Goal: Use online tool/utility: Use online tool/utility

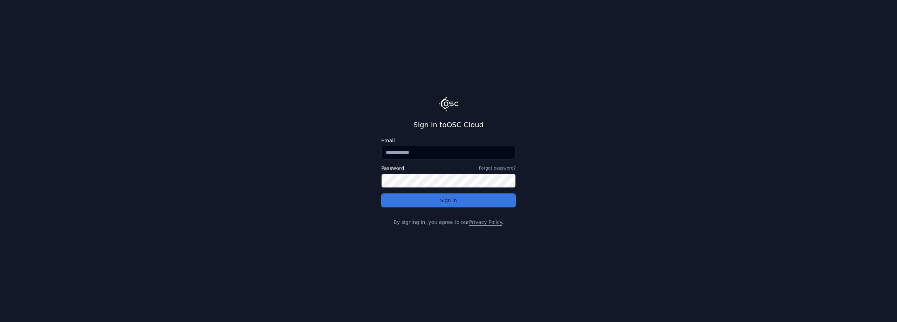
type input "**********"
click at [440, 201] on button "Sign in" at bounding box center [448, 200] width 134 height 14
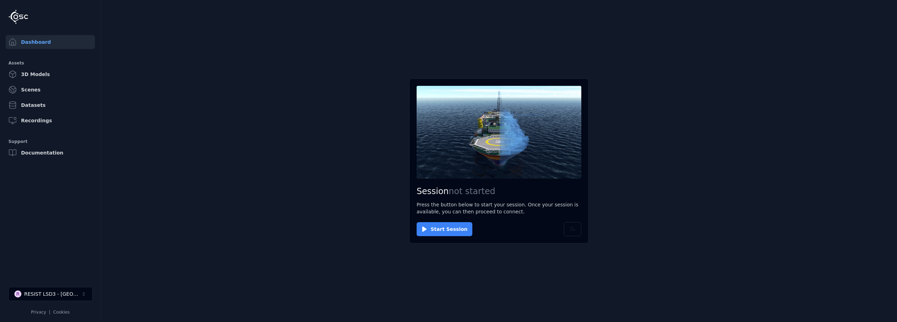
click at [443, 233] on button "Start Session" at bounding box center [444, 229] width 56 height 14
click at [426, 227] on button "Connect" at bounding box center [432, 229] width 32 height 14
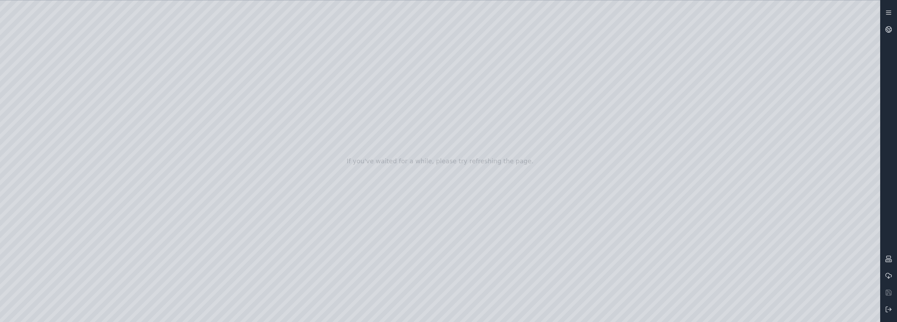
click at [887, 9] on icon at bounding box center [888, 12] width 7 height 7
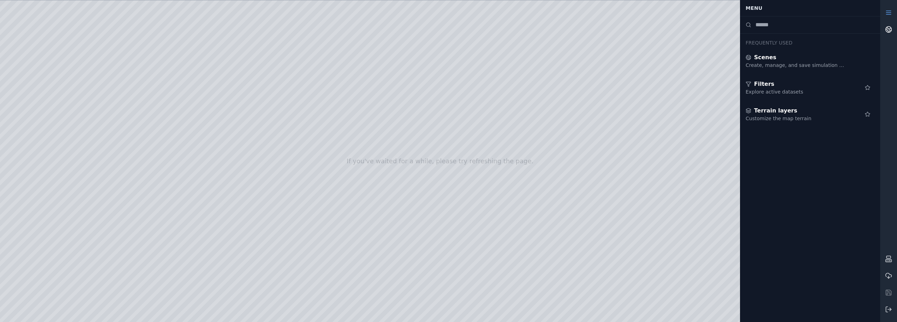
click at [892, 27] on link at bounding box center [888, 29] width 17 height 17
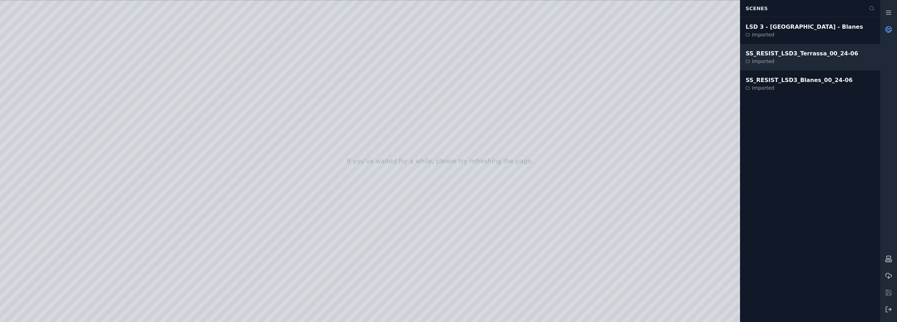
click at [793, 54] on div "SS_RESIST_LSD3_Terrassa_00_24-06" at bounding box center [801, 53] width 112 height 8
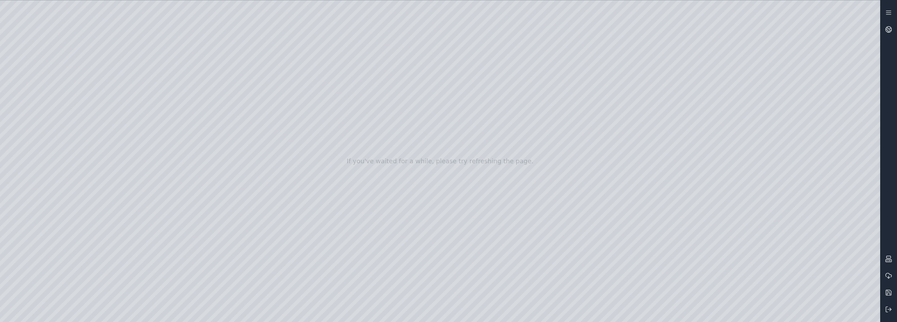
click at [869, 314] on div at bounding box center [440, 160] width 880 height 321
click at [779, 214] on div at bounding box center [440, 160] width 880 height 321
drag, startPoint x: 575, startPoint y: 223, endPoint x: 573, endPoint y: 198, distance: 25.3
click at [573, 198] on div at bounding box center [440, 160] width 880 height 321
drag, startPoint x: 542, startPoint y: 231, endPoint x: 542, endPoint y: 222, distance: 9.1
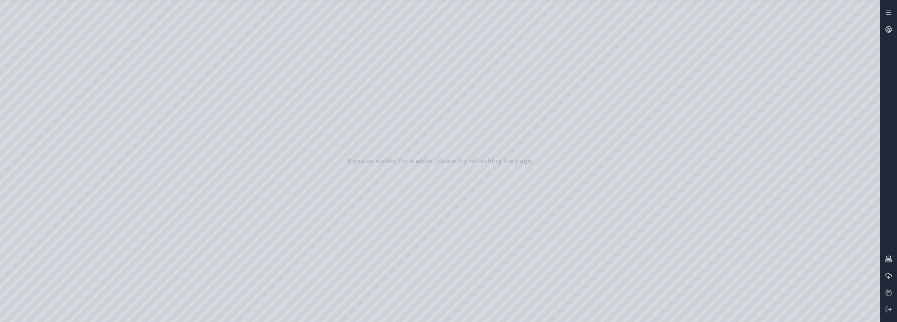
click at [542, 222] on div at bounding box center [440, 160] width 880 height 321
drag, startPoint x: 520, startPoint y: 289, endPoint x: 454, endPoint y: 225, distance: 91.9
click at [24, 82] on div at bounding box center [440, 160] width 880 height 321
click at [26, 141] on div at bounding box center [440, 160] width 880 height 321
click at [63, 65] on div at bounding box center [440, 160] width 880 height 321
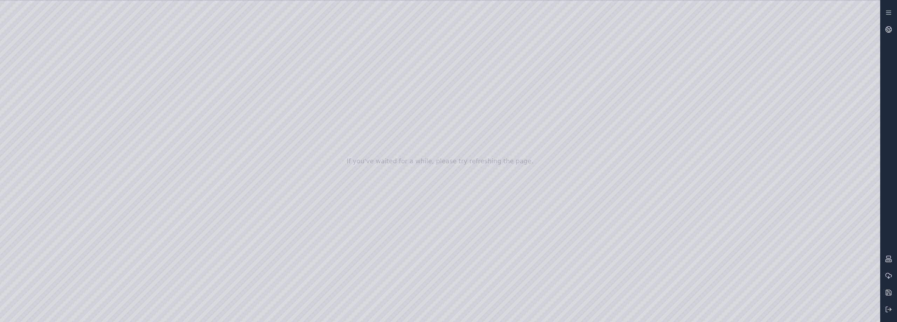
click at [28, 71] on div at bounding box center [440, 160] width 880 height 321
click at [31, 92] on div at bounding box center [440, 160] width 880 height 321
click at [142, 200] on div at bounding box center [440, 160] width 880 height 321
click at [132, 199] on div at bounding box center [440, 160] width 880 height 321
click at [112, 216] on div at bounding box center [440, 160] width 880 height 321
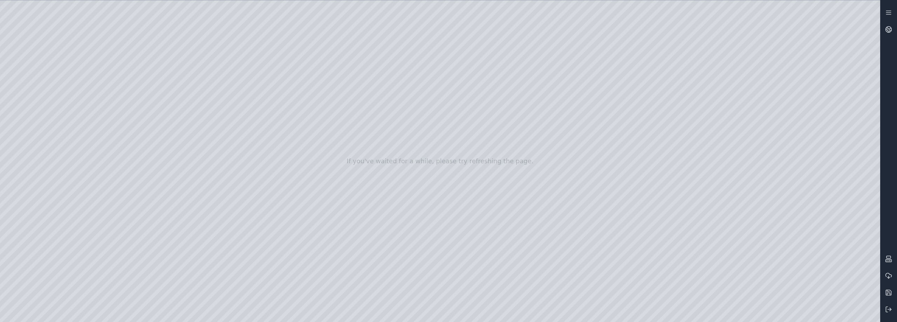
click at [477, 169] on div at bounding box center [440, 160] width 880 height 321
click at [140, 196] on div at bounding box center [440, 160] width 880 height 321
click at [132, 198] on div at bounding box center [440, 160] width 880 height 321
click at [126, 214] on div at bounding box center [440, 160] width 880 height 321
click at [468, 174] on div at bounding box center [440, 160] width 880 height 321
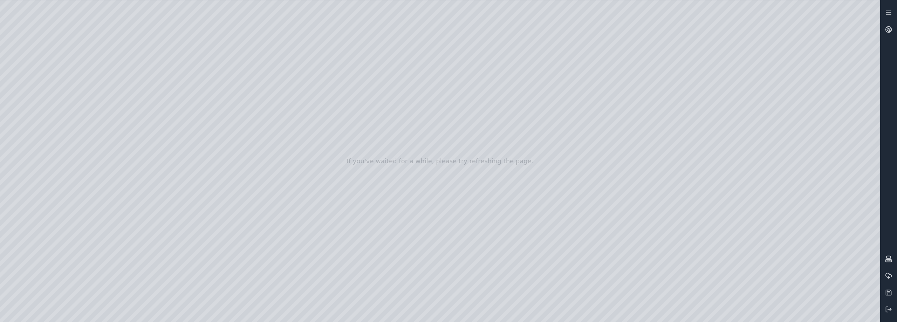
click at [142, 211] on div at bounding box center [440, 160] width 880 height 321
drag, startPoint x: 438, startPoint y: 271, endPoint x: 429, endPoint y: 268, distance: 9.3
click at [144, 223] on div at bounding box center [440, 160] width 880 height 321
click at [94, 232] on div at bounding box center [440, 160] width 880 height 321
click at [144, 223] on div at bounding box center [440, 160] width 880 height 321
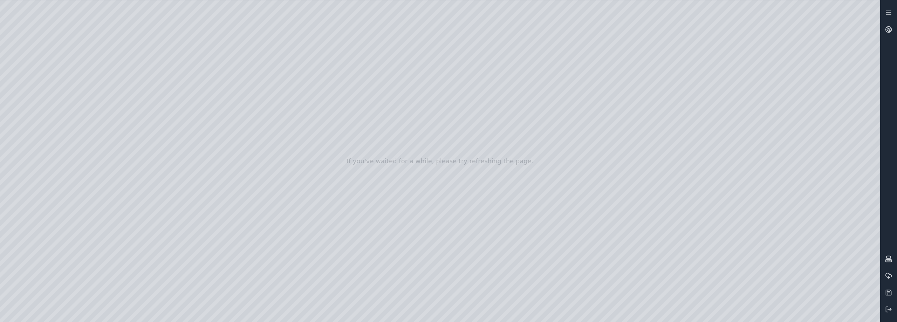
click at [146, 209] on div at bounding box center [440, 160] width 880 height 321
drag, startPoint x: 348, startPoint y: 237, endPoint x: 392, endPoint y: 260, distance: 49.0
click at [392, 260] on div at bounding box center [440, 160] width 880 height 321
drag, startPoint x: 388, startPoint y: 241, endPoint x: 363, endPoint y: 218, distance: 33.7
click at [31, 106] on div at bounding box center [440, 160] width 880 height 321
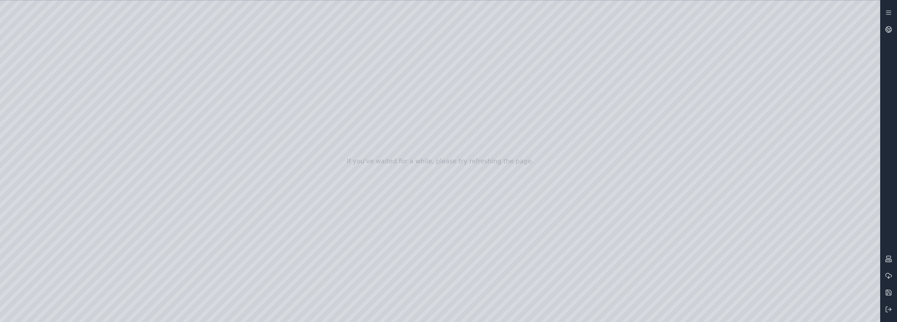
click at [30, 119] on div at bounding box center [440, 160] width 880 height 321
click at [144, 98] on div at bounding box center [440, 160] width 880 height 321
click at [54, 4] on div at bounding box center [440, 160] width 880 height 321
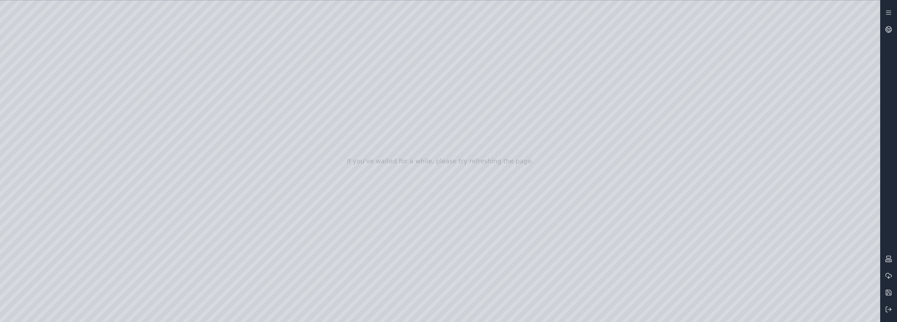
click at [866, 293] on div at bounding box center [440, 160] width 880 height 321
click at [852, 298] on div at bounding box center [440, 160] width 880 height 321
click at [864, 297] on div at bounding box center [440, 160] width 880 height 321
click at [820, 273] on div at bounding box center [440, 160] width 880 height 321
click at [786, 214] on div at bounding box center [440, 160] width 880 height 321
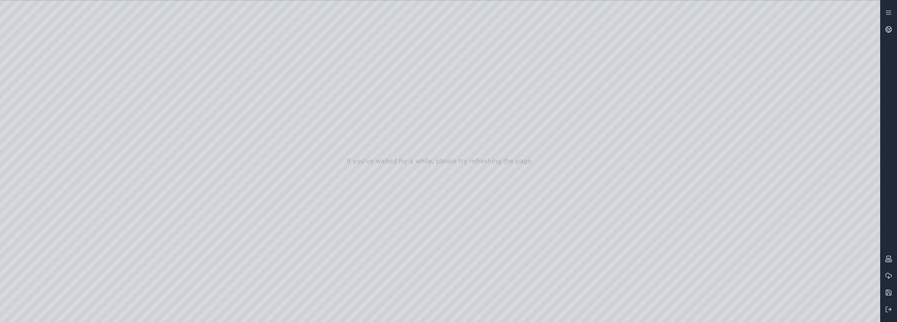
click at [779, 214] on div at bounding box center [440, 160] width 880 height 321
click at [822, 277] on div at bounding box center [440, 160] width 880 height 321
click at [863, 297] on div at bounding box center [440, 160] width 880 height 321
drag, startPoint x: 561, startPoint y: 163, endPoint x: 573, endPoint y: 224, distance: 62.5
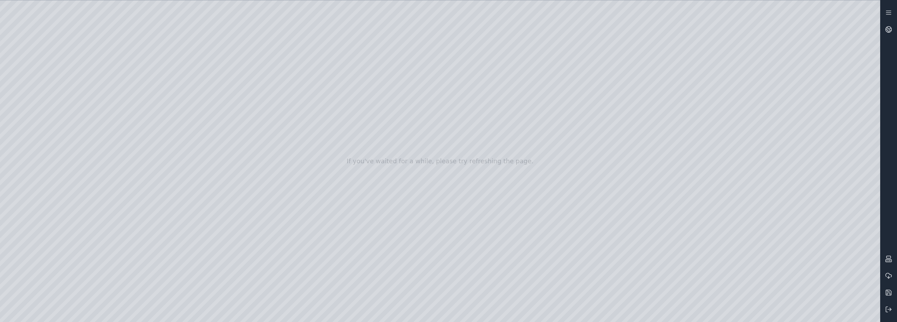
click at [574, 226] on div at bounding box center [440, 160] width 880 height 321
drag, startPoint x: 457, startPoint y: 146, endPoint x: 477, endPoint y: 273, distance: 128.7
drag, startPoint x: 474, startPoint y: 179, endPoint x: 509, endPoint y: 288, distance: 114.5
drag, startPoint x: 473, startPoint y: 153, endPoint x: 575, endPoint y: 148, distance: 102.4
click at [575, 148] on div at bounding box center [440, 160] width 880 height 321
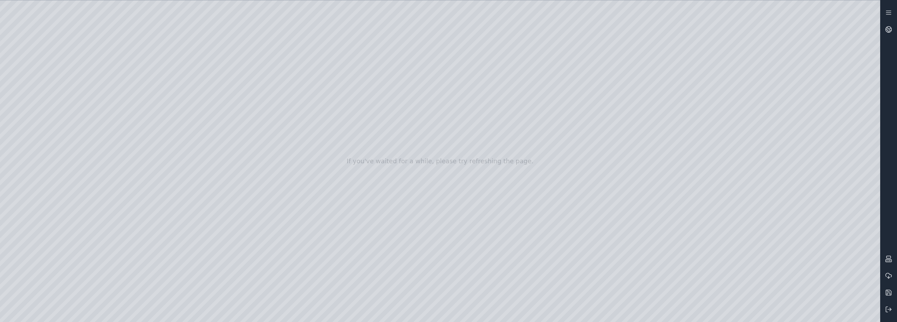
drag, startPoint x: 409, startPoint y: 140, endPoint x: 512, endPoint y: 250, distance: 150.4
drag, startPoint x: 622, startPoint y: 219, endPoint x: 417, endPoint y: 82, distance: 246.0
drag, startPoint x: 481, startPoint y: 229, endPoint x: 500, endPoint y: 177, distance: 55.7
click at [37, 104] on div at bounding box center [440, 160] width 880 height 321
click at [133, 40] on div at bounding box center [440, 160] width 880 height 321
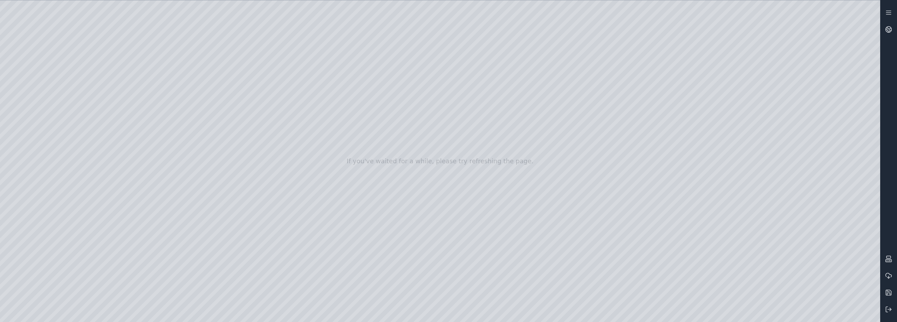
click at [133, 40] on div at bounding box center [440, 160] width 880 height 321
click at [35, 94] on div at bounding box center [440, 160] width 880 height 321
click at [143, 140] on div at bounding box center [440, 160] width 880 height 321
click at [143, 150] on div at bounding box center [440, 160] width 880 height 321
click at [368, 189] on div at bounding box center [440, 160] width 880 height 321
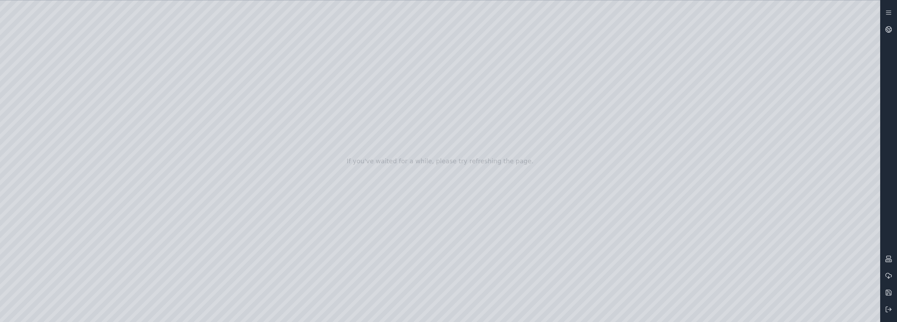
drag, startPoint x: 370, startPoint y: 189, endPoint x: 424, endPoint y: 212, distance: 58.5
click at [869, 9] on div at bounding box center [440, 160] width 880 height 321
click at [871, 30] on div at bounding box center [440, 160] width 880 height 321
click at [869, 54] on div at bounding box center [440, 160] width 880 height 321
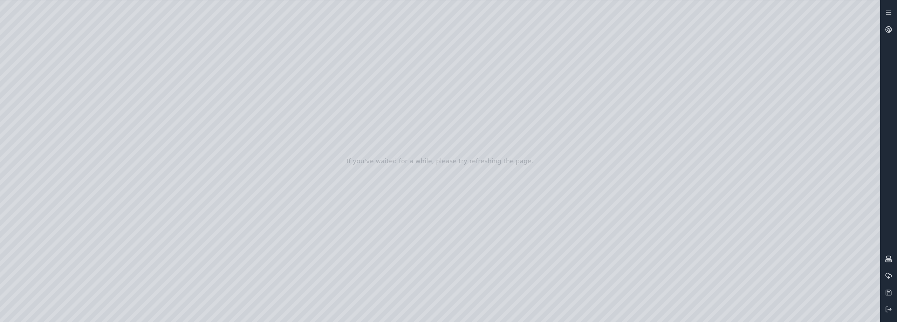
click at [869, 75] on div at bounding box center [440, 160] width 880 height 321
click at [870, 29] on div at bounding box center [440, 160] width 880 height 321
click at [143, 151] on div at bounding box center [440, 160] width 880 height 321
click at [143, 140] on div at bounding box center [440, 160] width 880 height 321
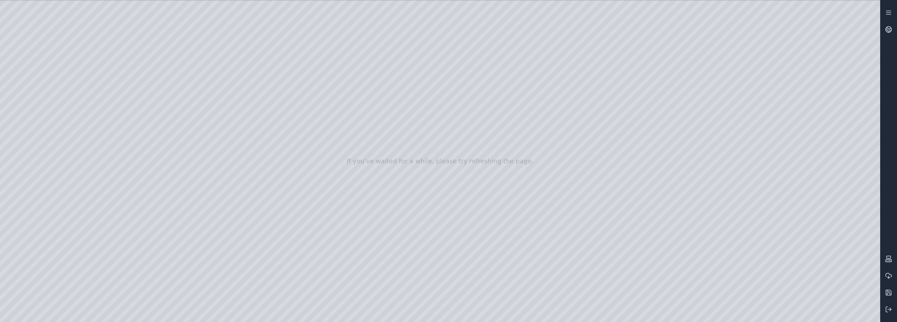
drag, startPoint x: 405, startPoint y: 127, endPoint x: 390, endPoint y: 141, distance: 20.8
click at [390, 141] on div at bounding box center [440, 160] width 880 height 321
click at [418, 212] on div at bounding box center [440, 160] width 880 height 321
drag, startPoint x: 416, startPoint y: 136, endPoint x: 406, endPoint y: 150, distance: 17.8
click at [406, 150] on div at bounding box center [440, 160] width 880 height 321
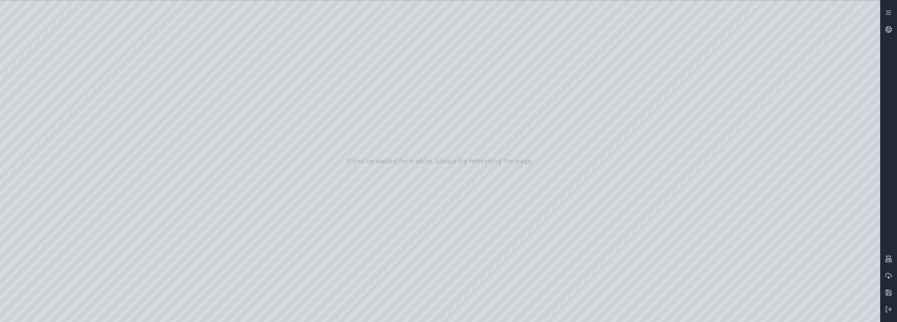
drag, startPoint x: 406, startPoint y: 150, endPoint x: 338, endPoint y: 167, distance: 69.4
click at [130, 233] on div at bounding box center [440, 160] width 880 height 321
click at [141, 234] on div at bounding box center [440, 160] width 880 height 321
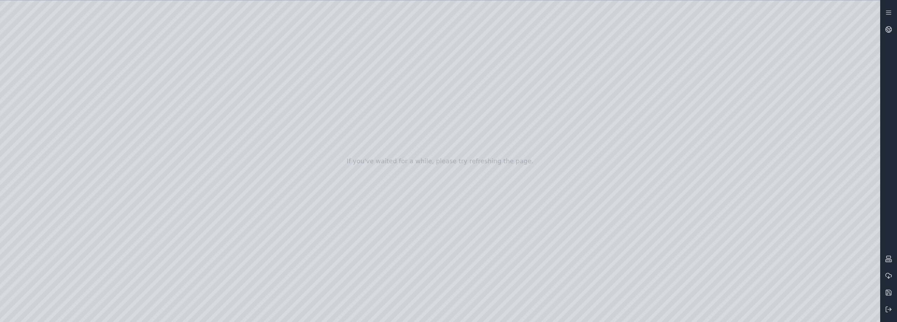
click at [216, 150] on div at bounding box center [440, 160] width 880 height 321
click at [867, 138] on div at bounding box center [440, 160] width 880 height 321
click at [143, 199] on div at bounding box center [440, 160] width 880 height 321
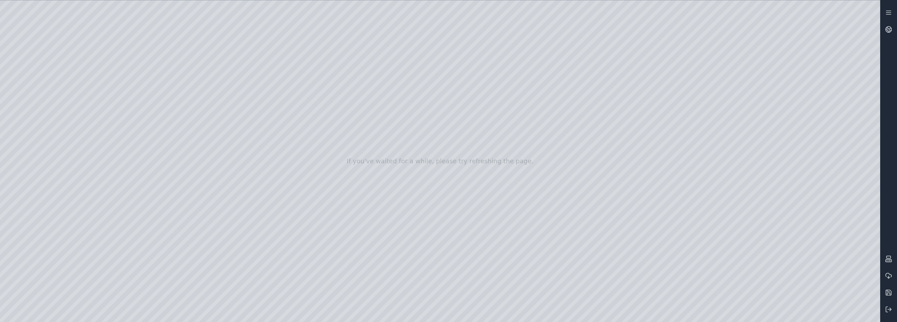
click at [216, 150] on div at bounding box center [440, 160] width 880 height 321
drag, startPoint x: 234, startPoint y: 167, endPoint x: 254, endPoint y: 172, distance: 19.9
click at [254, 172] on div at bounding box center [440, 160] width 880 height 321
drag, startPoint x: 254, startPoint y: 172, endPoint x: 455, endPoint y: 159, distance: 201.5
click at [853, 296] on div at bounding box center [440, 160] width 880 height 321
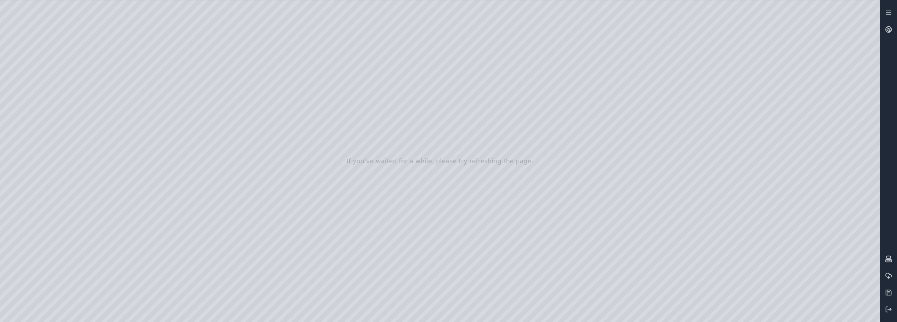
click at [853, 296] on div at bounding box center [440, 160] width 880 height 321
drag, startPoint x: 588, startPoint y: 284, endPoint x: 579, endPoint y: 258, distance: 27.4
click at [578, 257] on div at bounding box center [440, 160] width 880 height 321
click at [812, 271] on div at bounding box center [440, 160] width 880 height 321
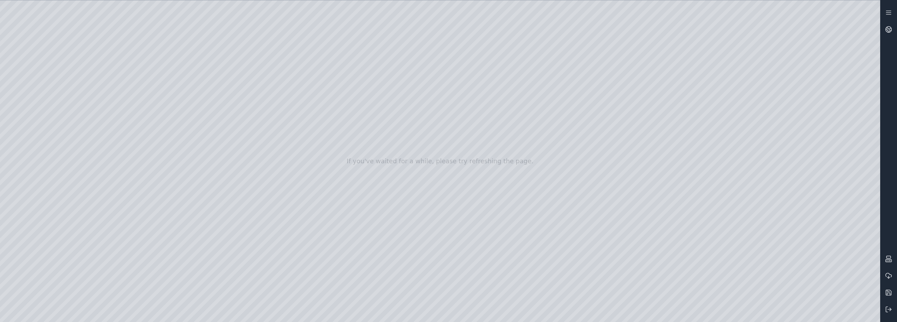
drag, startPoint x: 533, startPoint y: 285, endPoint x: 523, endPoint y: 270, distance: 18.4
click at [559, 292] on div at bounding box center [440, 160] width 880 height 321
click at [558, 289] on div at bounding box center [440, 160] width 880 height 321
drag, startPoint x: 549, startPoint y: 275, endPoint x: 562, endPoint y: 268, distance: 14.1
click at [143, 198] on div at bounding box center [440, 160] width 880 height 321
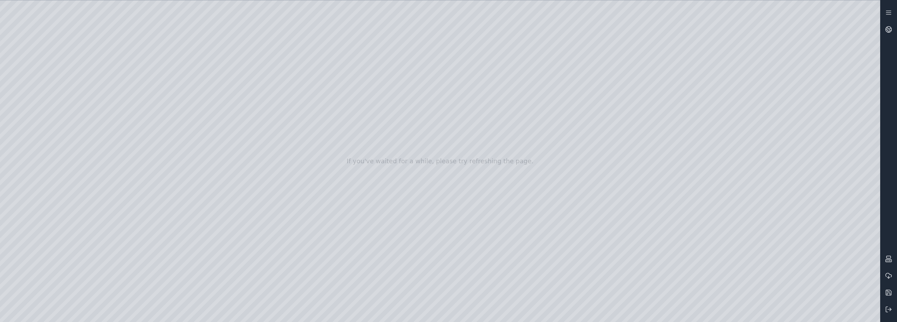
click at [143, 198] on div at bounding box center [440, 160] width 880 height 321
click at [143, 233] on div at bounding box center [440, 160] width 880 height 321
click at [851, 298] on div at bounding box center [440, 160] width 880 height 321
click at [863, 296] on div at bounding box center [440, 160] width 880 height 321
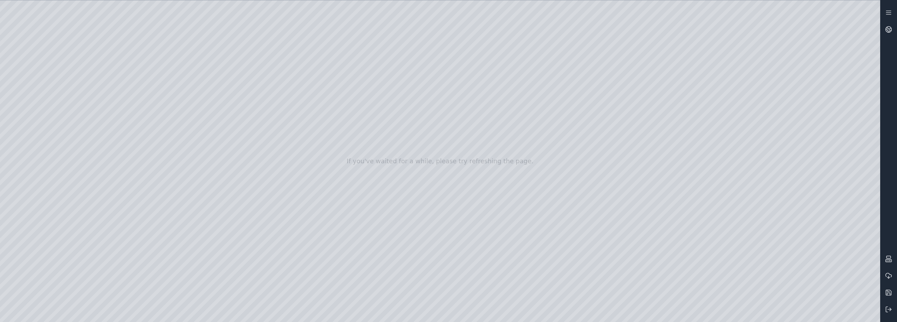
click at [853, 298] on div at bounding box center [440, 160] width 880 height 321
click at [503, 261] on div at bounding box center [440, 160] width 880 height 321
click at [505, 238] on div at bounding box center [440, 160] width 880 height 321
click at [35, 112] on div at bounding box center [440, 160] width 880 height 321
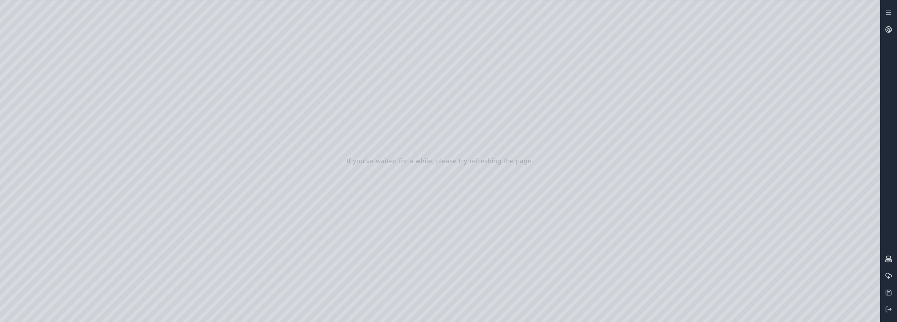
click at [144, 99] on div at bounding box center [440, 160] width 880 height 321
click at [357, 215] on div at bounding box center [440, 160] width 880 height 321
click at [872, 7] on div at bounding box center [440, 160] width 880 height 321
click at [813, 30] on div at bounding box center [440, 160] width 880 height 321
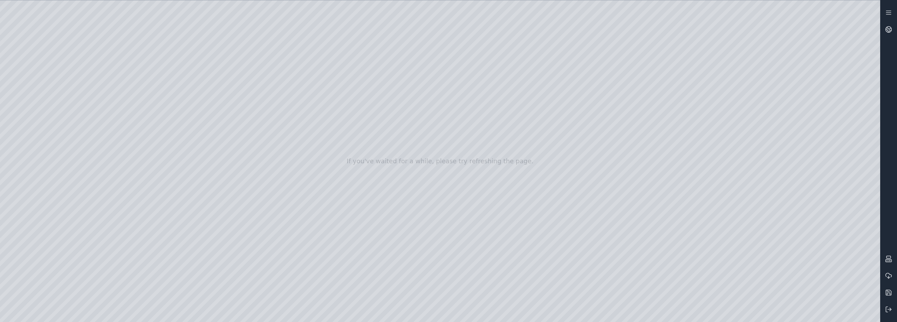
click at [872, 11] on div at bounding box center [440, 160] width 880 height 321
click at [871, 26] on div at bounding box center [440, 160] width 880 height 321
drag, startPoint x: 544, startPoint y: 209, endPoint x: 311, endPoint y: 165, distance: 236.7
drag, startPoint x: 659, startPoint y: 188, endPoint x: 304, endPoint y: 213, distance: 356.3
drag, startPoint x: 564, startPoint y: 201, endPoint x: 569, endPoint y: 307, distance: 106.2
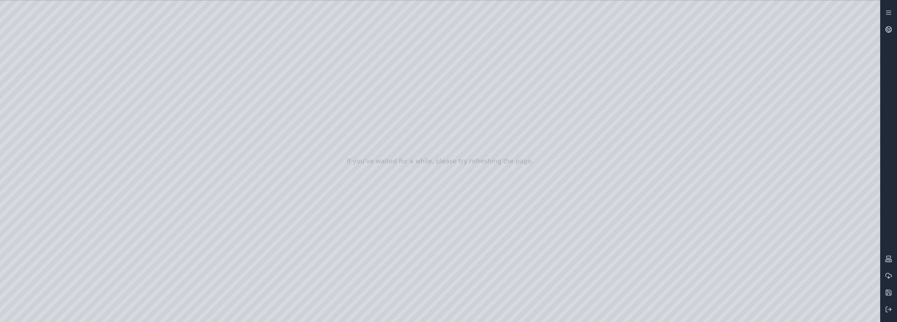
click at [63, 63] on div at bounding box center [440, 160] width 880 height 321
click at [22, 167] on div at bounding box center [440, 160] width 880 height 321
click at [34, 122] on div at bounding box center [440, 160] width 880 height 321
click at [34, 108] on div at bounding box center [440, 160] width 880 height 321
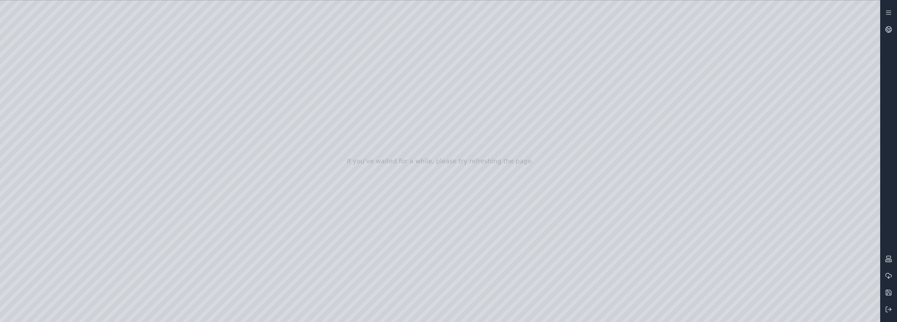
click at [33, 97] on div at bounding box center [440, 160] width 880 height 321
click at [27, 97] on div at bounding box center [440, 160] width 880 height 321
click at [31, 83] on div at bounding box center [440, 160] width 880 height 321
click at [30, 118] on div at bounding box center [440, 160] width 880 height 321
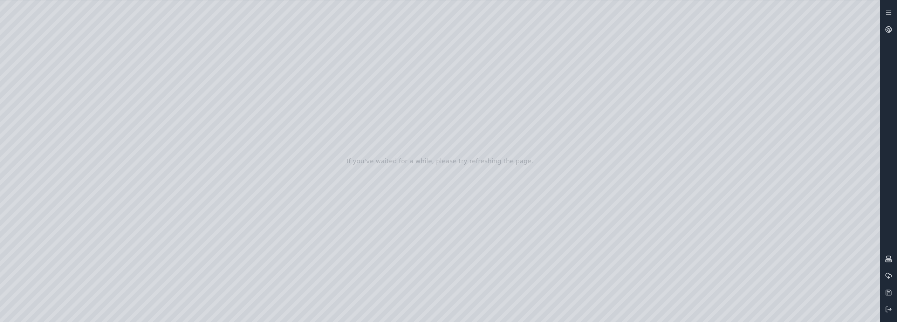
drag, startPoint x: 491, startPoint y: 173, endPoint x: 500, endPoint y: 145, distance: 29.5
click at [500, 145] on div at bounding box center [440, 160] width 880 height 321
click at [865, 294] on div at bounding box center [440, 160] width 880 height 321
click at [27, 154] on div at bounding box center [440, 160] width 880 height 321
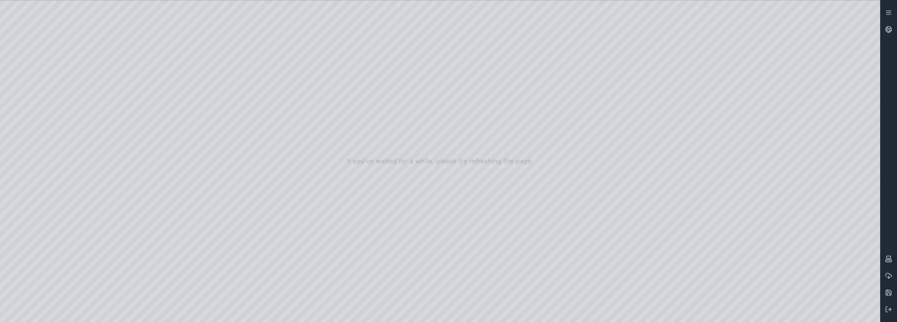
click at [27, 95] on div at bounding box center [440, 160] width 880 height 321
click at [34, 94] on div at bounding box center [440, 160] width 880 height 321
click at [33, 105] on div at bounding box center [440, 160] width 880 height 321
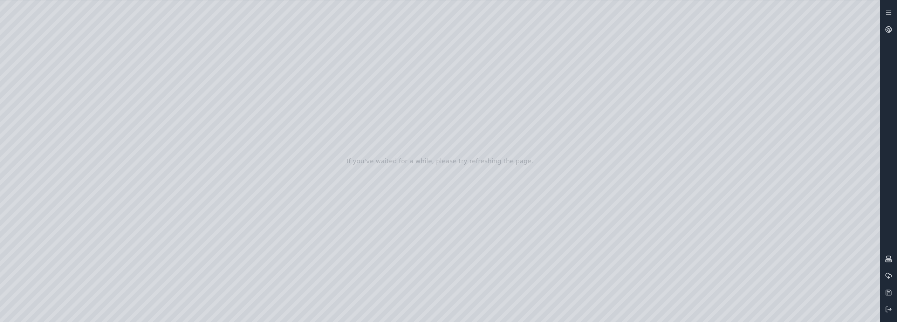
click at [33, 105] on div at bounding box center [440, 160] width 880 height 321
click at [38, 84] on div at bounding box center [440, 160] width 880 height 321
click at [36, 71] on div at bounding box center [440, 160] width 880 height 321
click at [35, 80] on div at bounding box center [440, 160] width 880 height 321
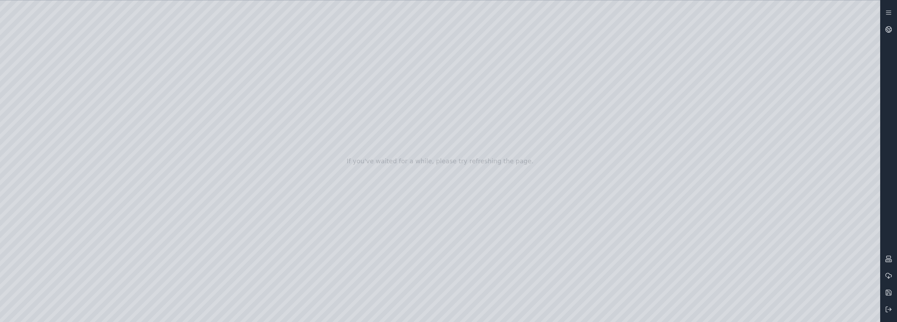
click at [33, 91] on div at bounding box center [440, 160] width 880 height 321
click at [140, 92] on div at bounding box center [440, 160] width 880 height 321
click at [144, 212] on div at bounding box center [440, 160] width 880 height 321
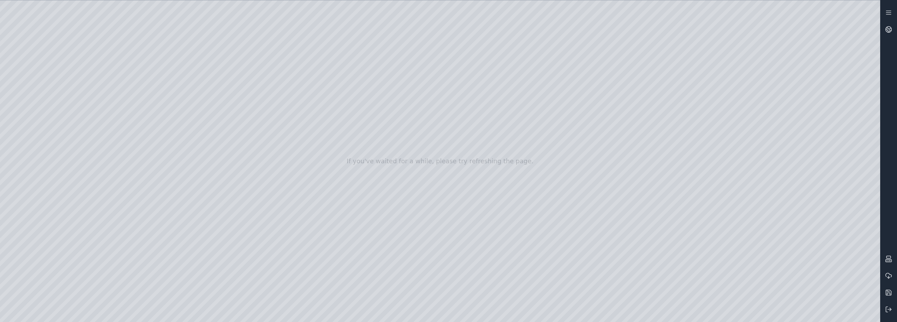
click at [145, 174] on div at bounding box center [440, 160] width 880 height 321
drag, startPoint x: 346, startPoint y: 186, endPoint x: 461, endPoint y: 177, distance: 114.5
drag, startPoint x: 479, startPoint y: 237, endPoint x: 382, endPoint y: 137, distance: 139.4
click at [145, 176] on div at bounding box center [440, 160] width 880 height 321
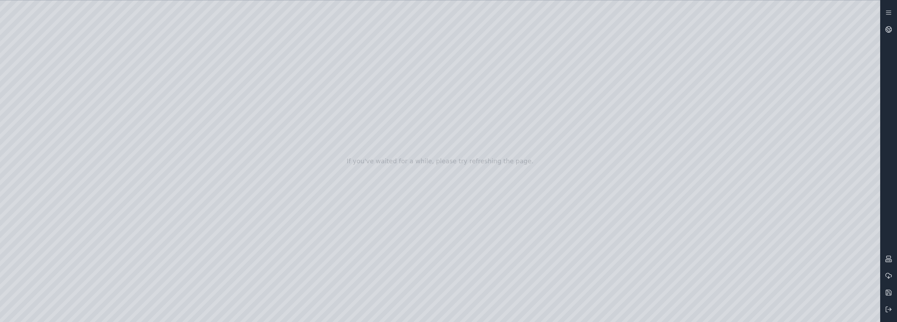
click at [145, 176] on div at bounding box center [440, 160] width 880 height 321
click at [677, 314] on div at bounding box center [440, 160] width 880 height 321
click at [643, 313] on div at bounding box center [440, 160] width 880 height 321
click at [650, 315] on div at bounding box center [440, 160] width 880 height 321
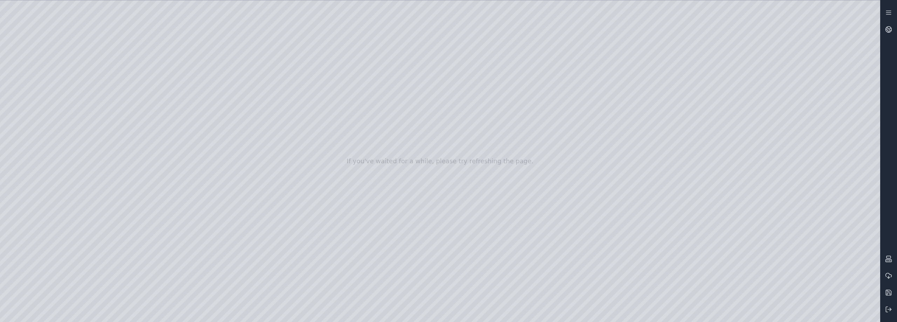
click at [706, 313] on div at bounding box center [440, 160] width 880 height 321
click at [703, 317] on div at bounding box center [440, 160] width 880 height 321
click at [722, 314] on div at bounding box center [440, 160] width 880 height 321
drag, startPoint x: 504, startPoint y: 275, endPoint x: 419, endPoint y: 284, distance: 85.2
click at [419, 284] on div at bounding box center [440, 160] width 880 height 321
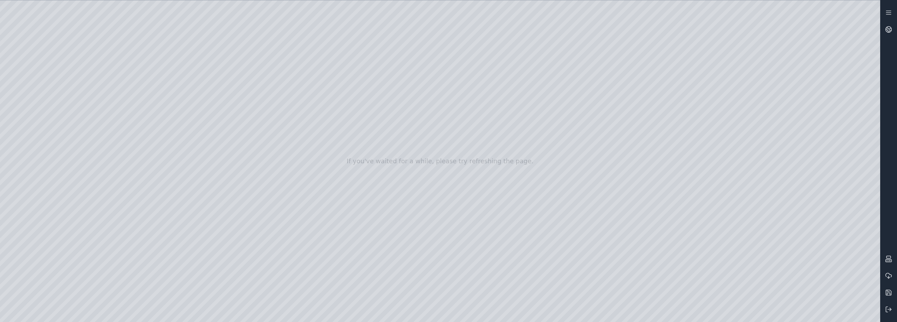
click at [378, 275] on div at bounding box center [440, 160] width 880 height 321
click at [377, 277] on div at bounding box center [440, 160] width 880 height 321
click at [653, 59] on div at bounding box center [440, 160] width 880 height 321
